Goal: Browse casually: Explore the website without a specific task or goal

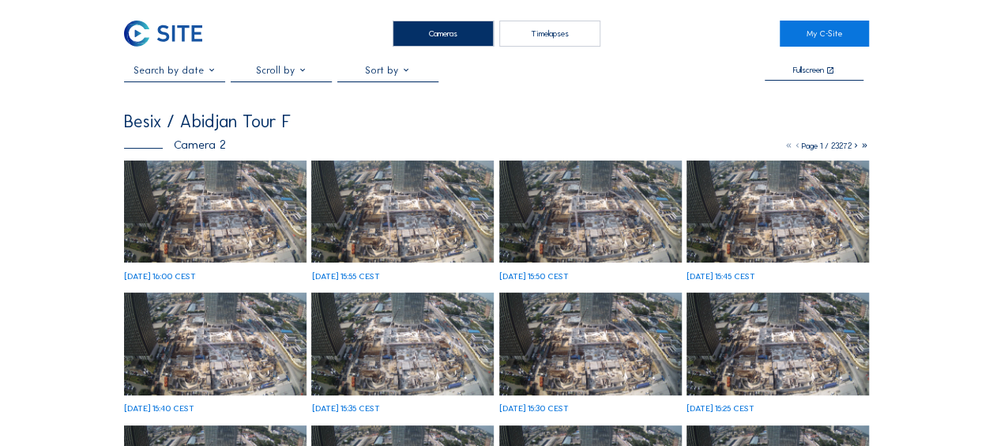
click at [180, 223] on img at bounding box center [215, 211] width 182 height 103
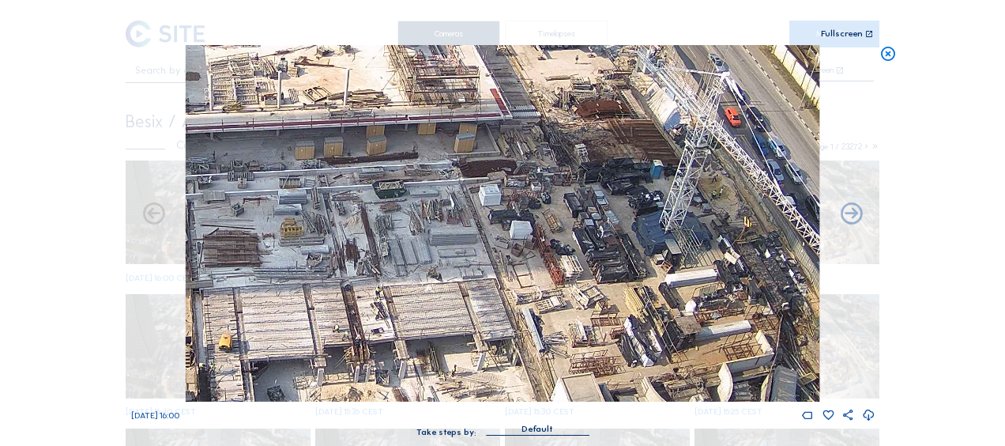
drag, startPoint x: 543, startPoint y: 286, endPoint x: 591, endPoint y: 400, distance: 124.3
click at [591, 400] on img at bounding box center [503, 223] width 634 height 356
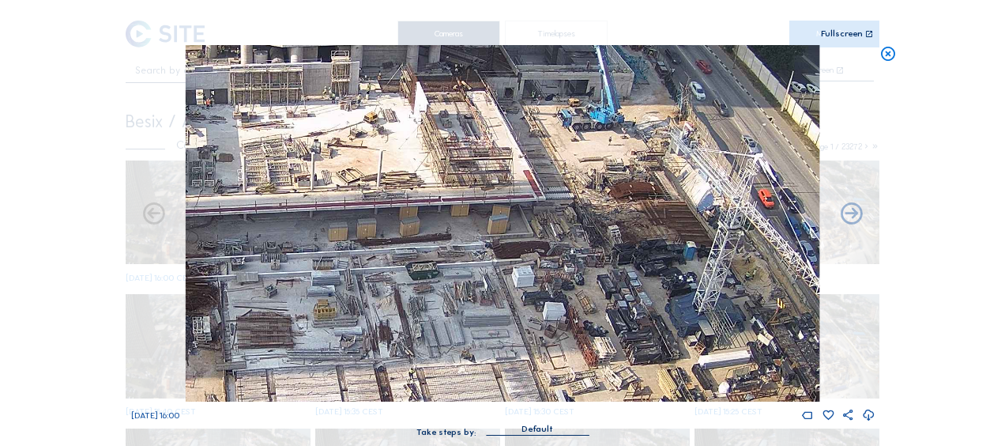
drag, startPoint x: 617, startPoint y: 283, endPoint x: 484, endPoint y: 156, distance: 183.3
click at [484, 156] on img at bounding box center [503, 223] width 634 height 356
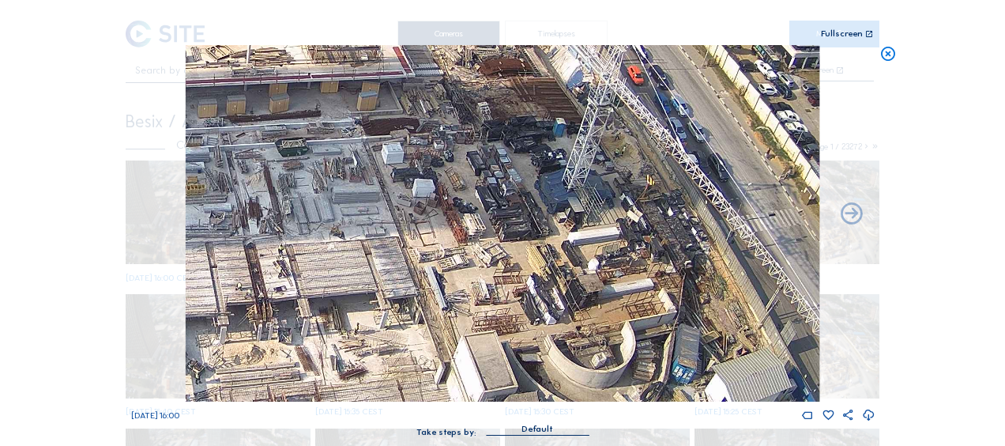
click at [889, 56] on icon at bounding box center [887, 54] width 17 height 18
